Goal: Task Accomplishment & Management: Use online tool/utility

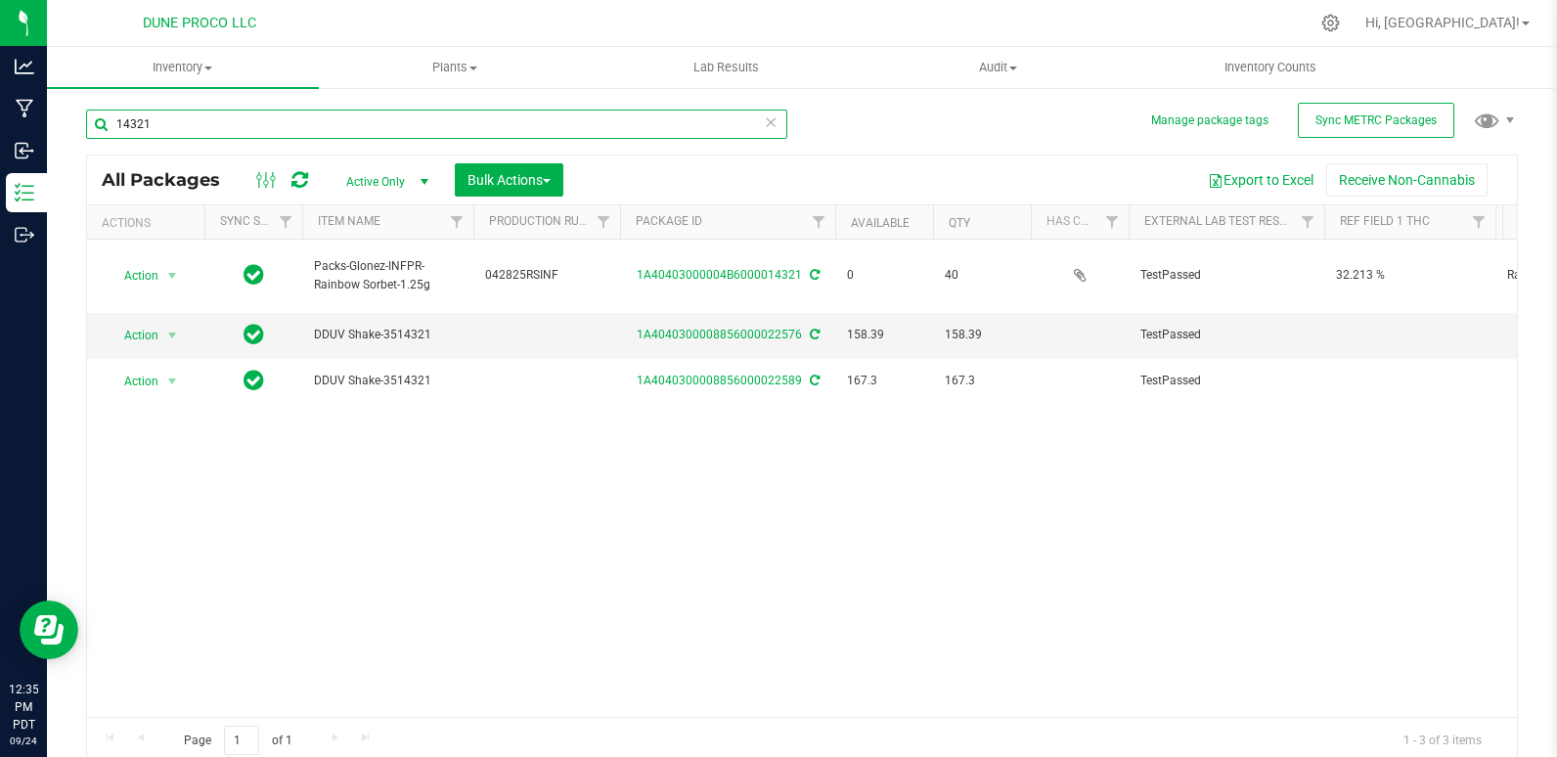
click at [154, 126] on input "14321" at bounding box center [436, 124] width 701 height 29
type input "1"
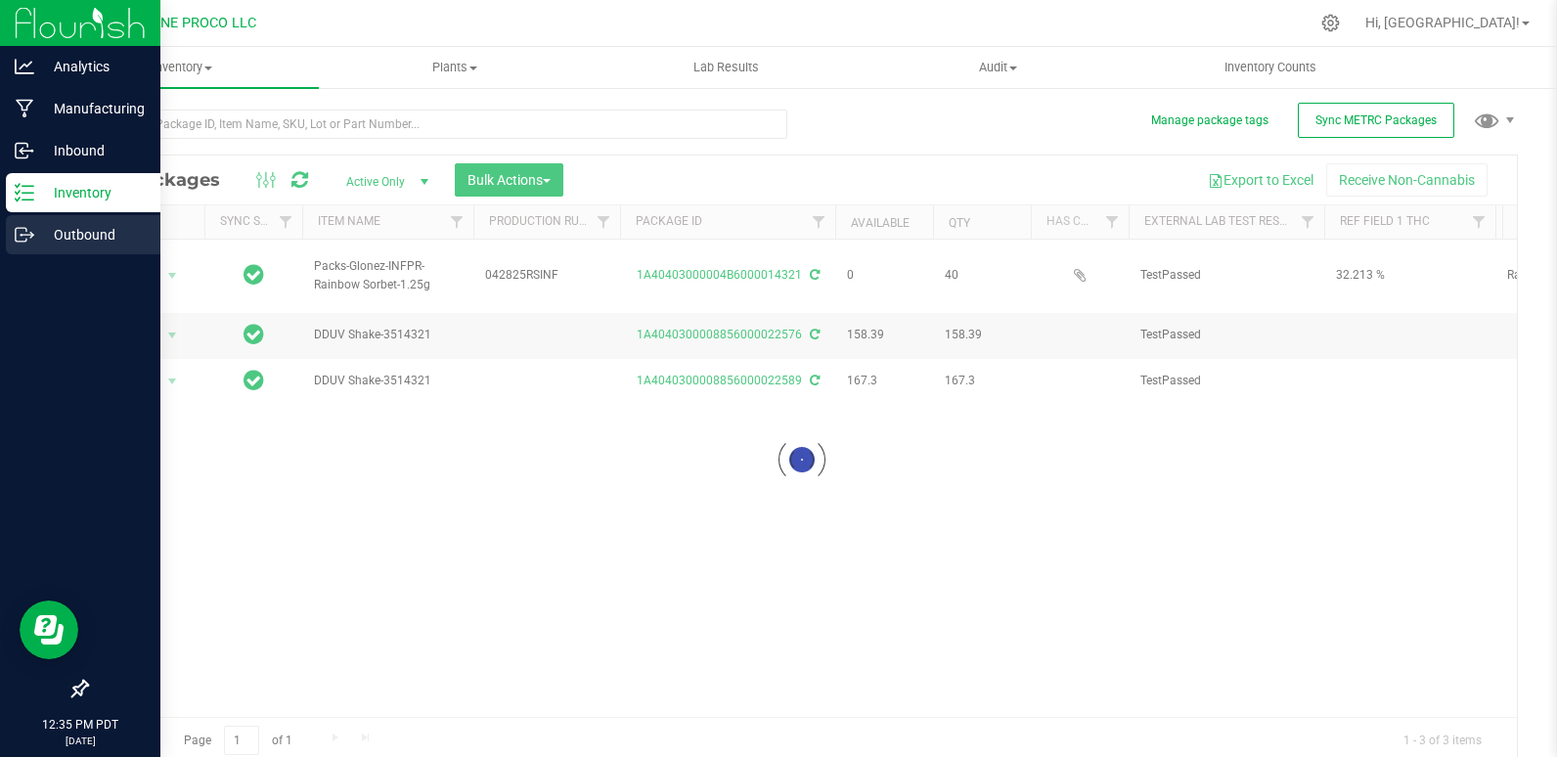
click at [49, 239] on p "Outbound" at bounding box center [92, 234] width 117 height 23
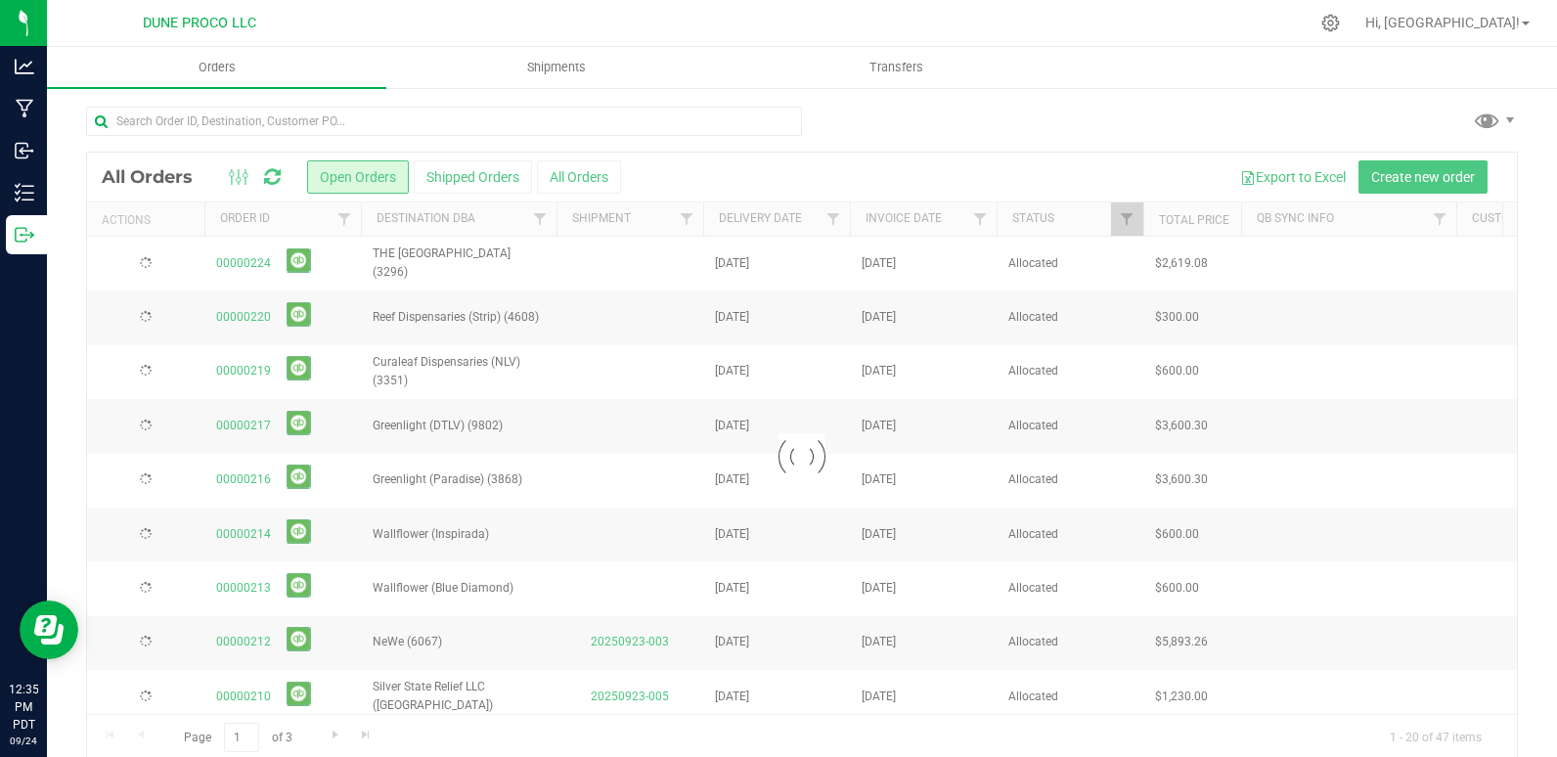
click at [190, 124] on input "text" at bounding box center [444, 121] width 716 height 29
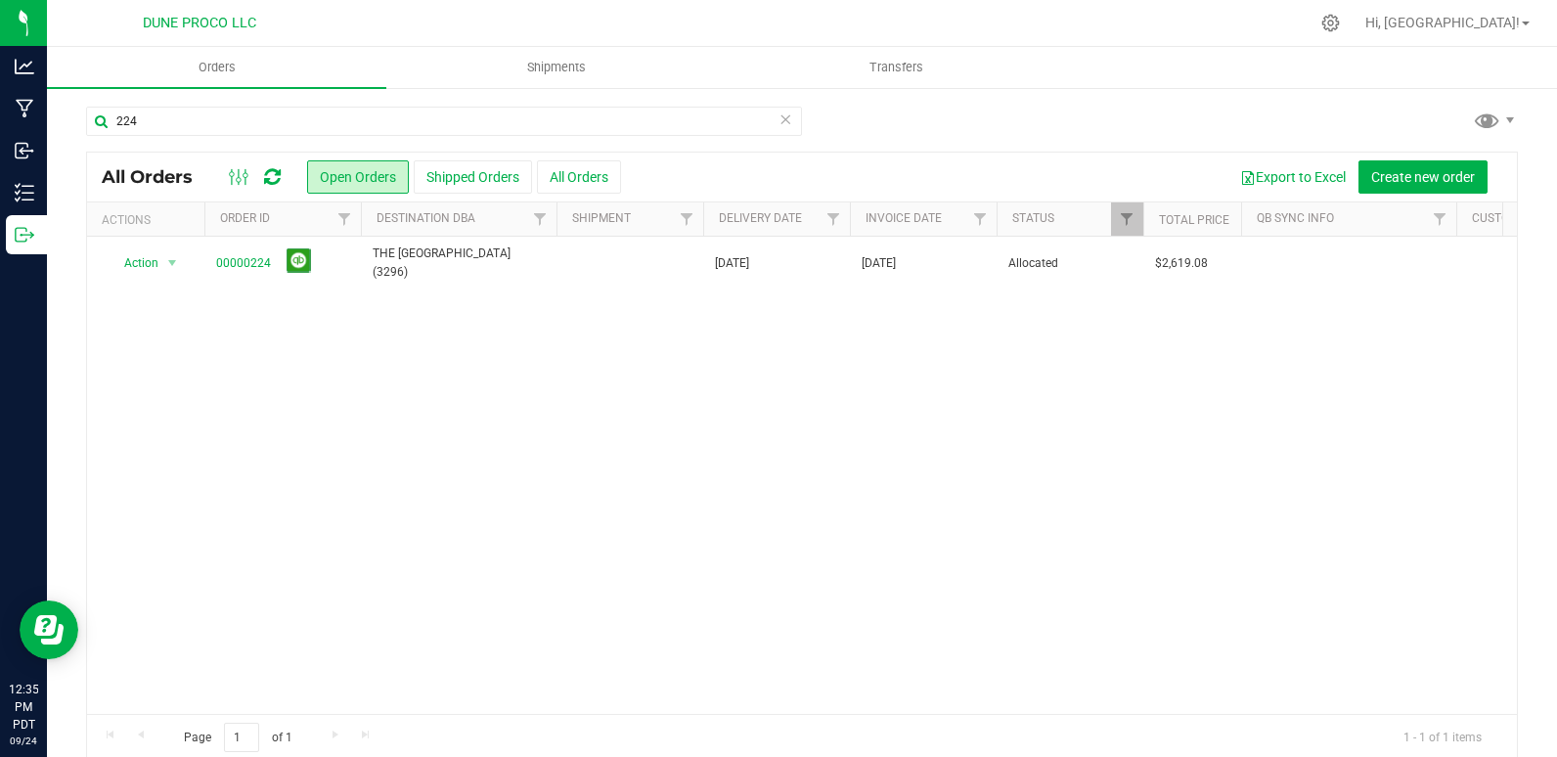
type input "224"
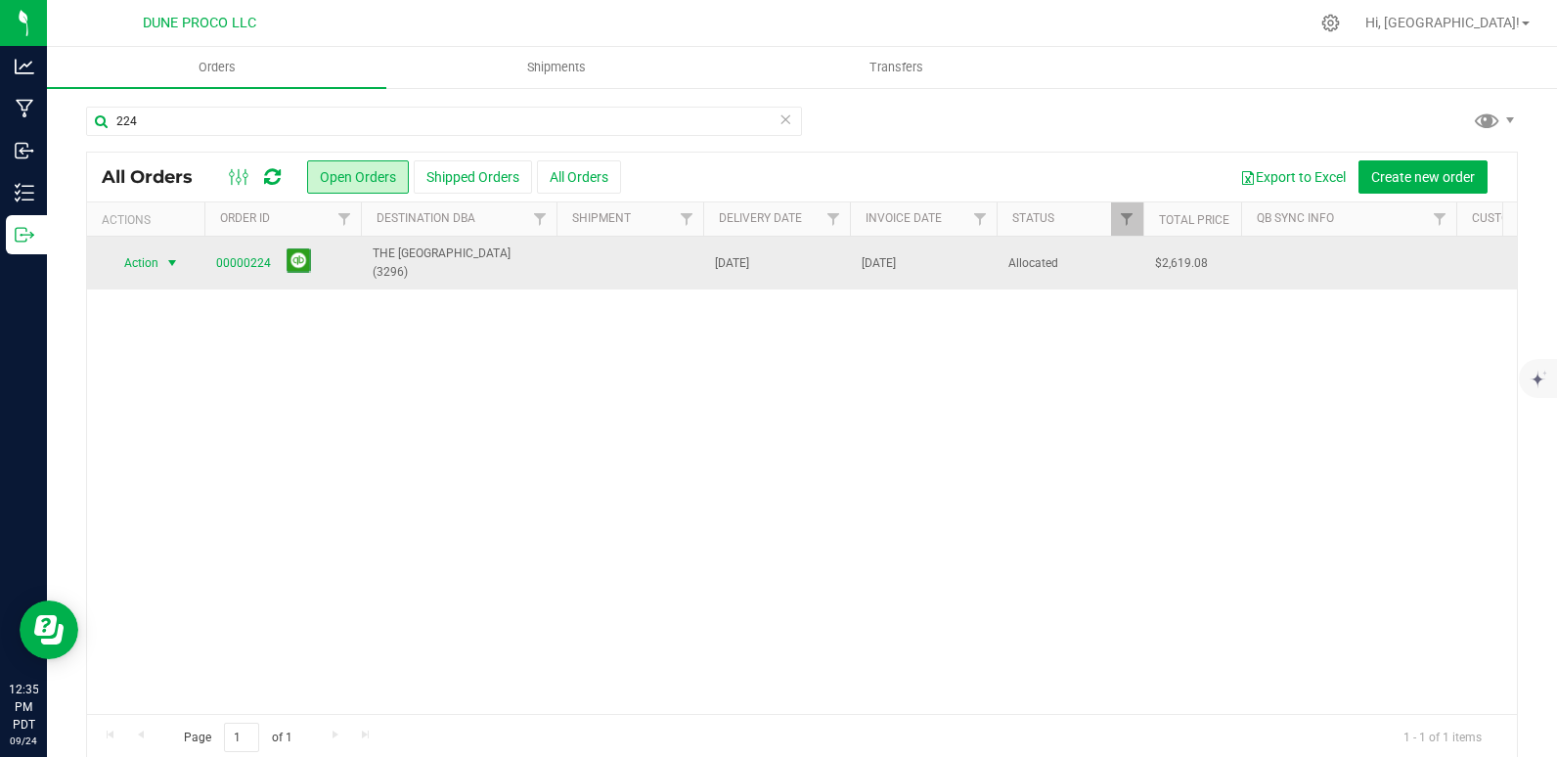
click at [143, 262] on span "Action" at bounding box center [133, 262] width 53 height 27
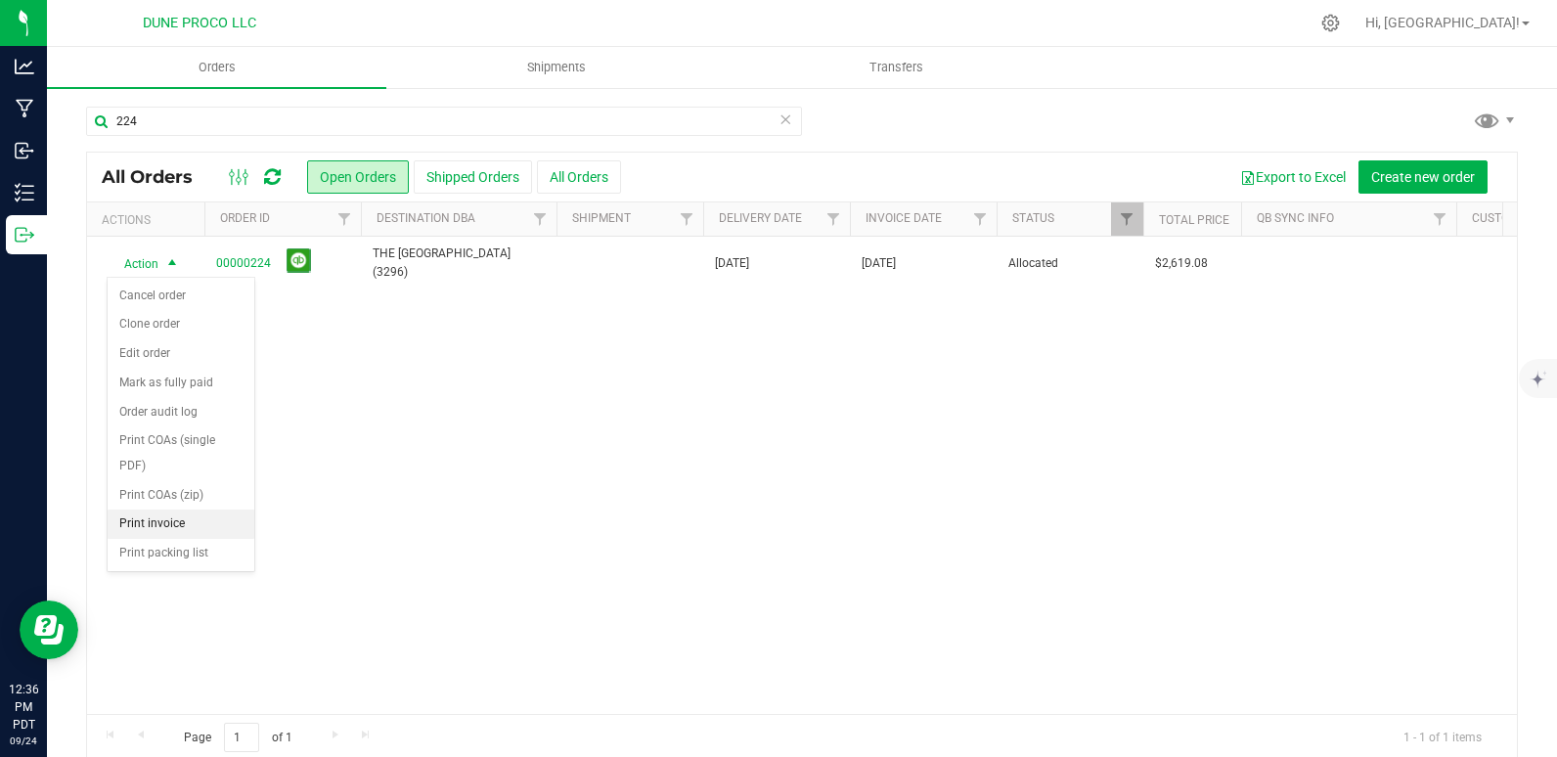
click at [198, 518] on li "Print invoice" at bounding box center [181, 523] width 147 height 29
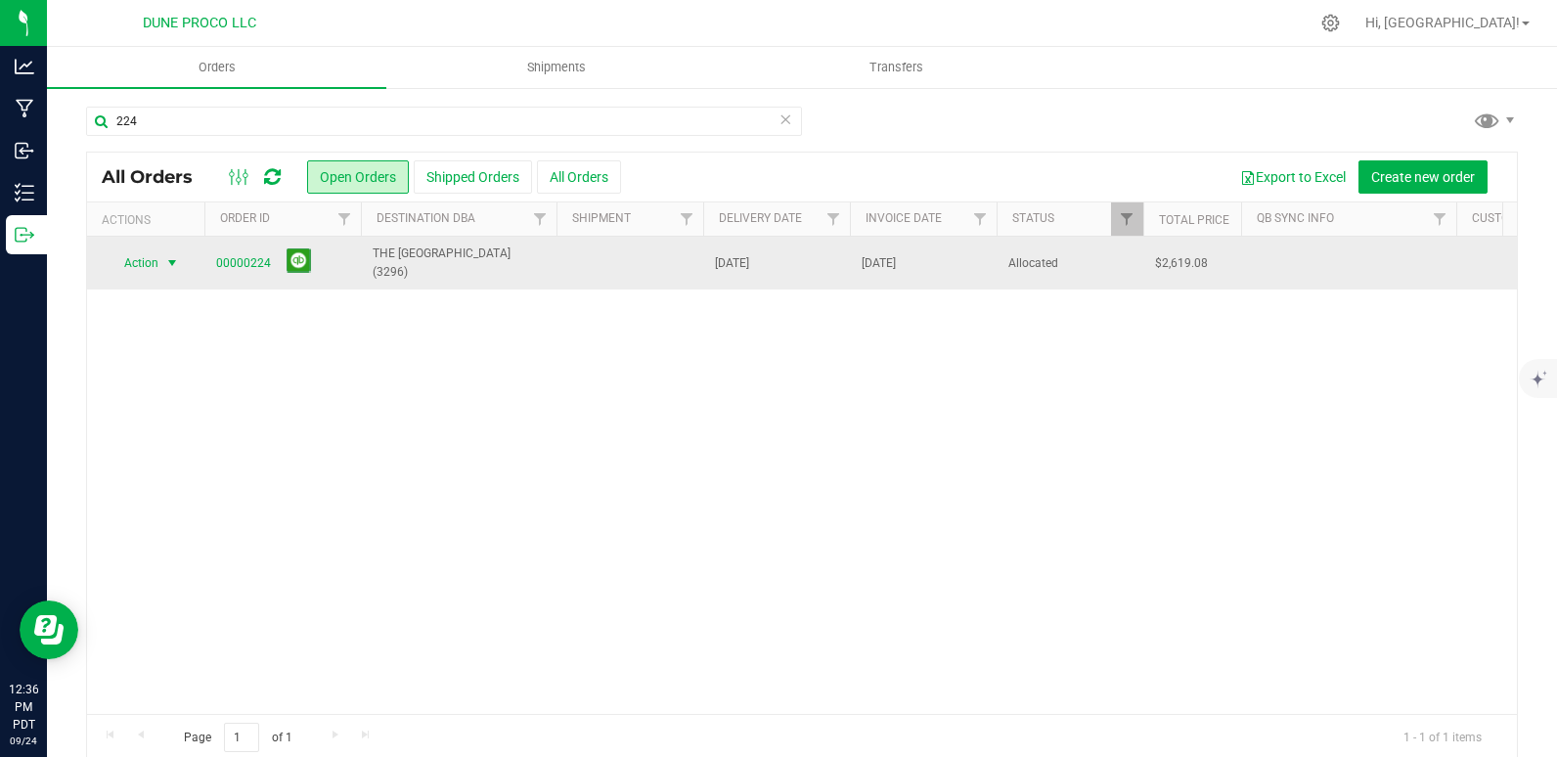
click at [148, 268] on span "Action" at bounding box center [133, 262] width 53 height 27
click at [128, 264] on span "Action" at bounding box center [133, 262] width 53 height 27
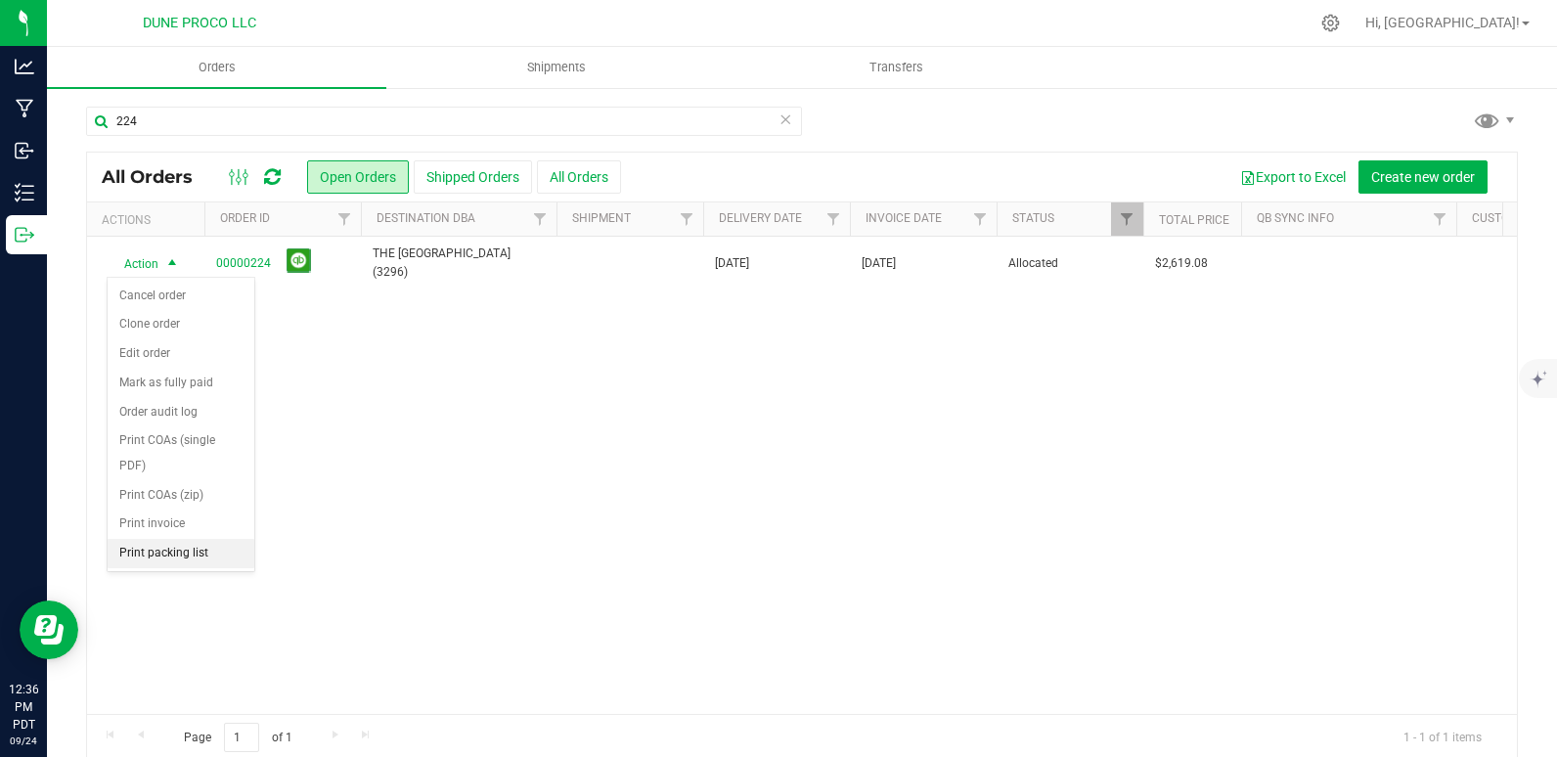
click at [175, 552] on li "Print packing list" at bounding box center [181, 553] width 147 height 29
